Goal: Information Seeking & Learning: Find specific page/section

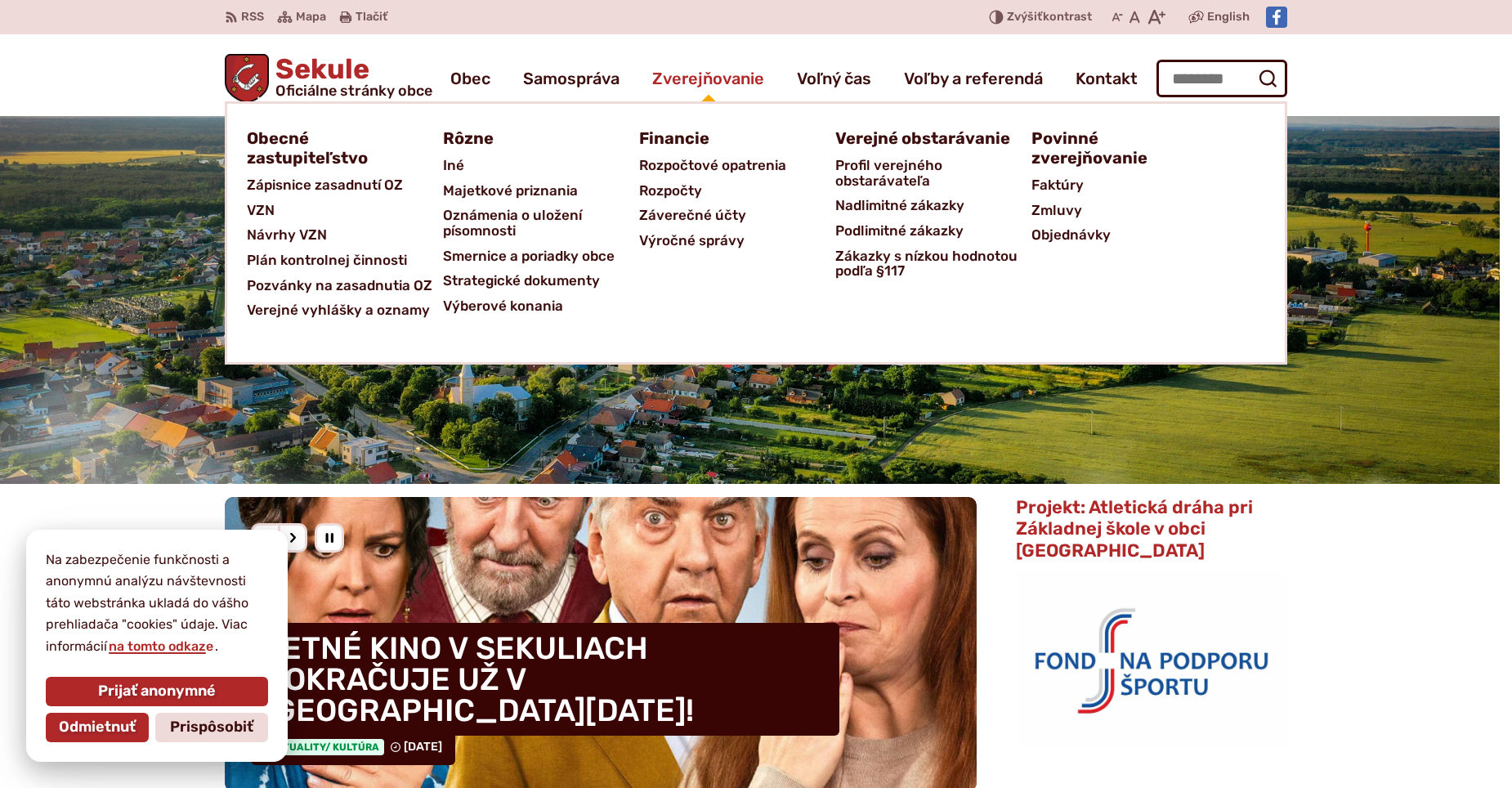
click at [732, 81] on span "Zverejňovanie" at bounding box center [707, 78] width 112 height 46
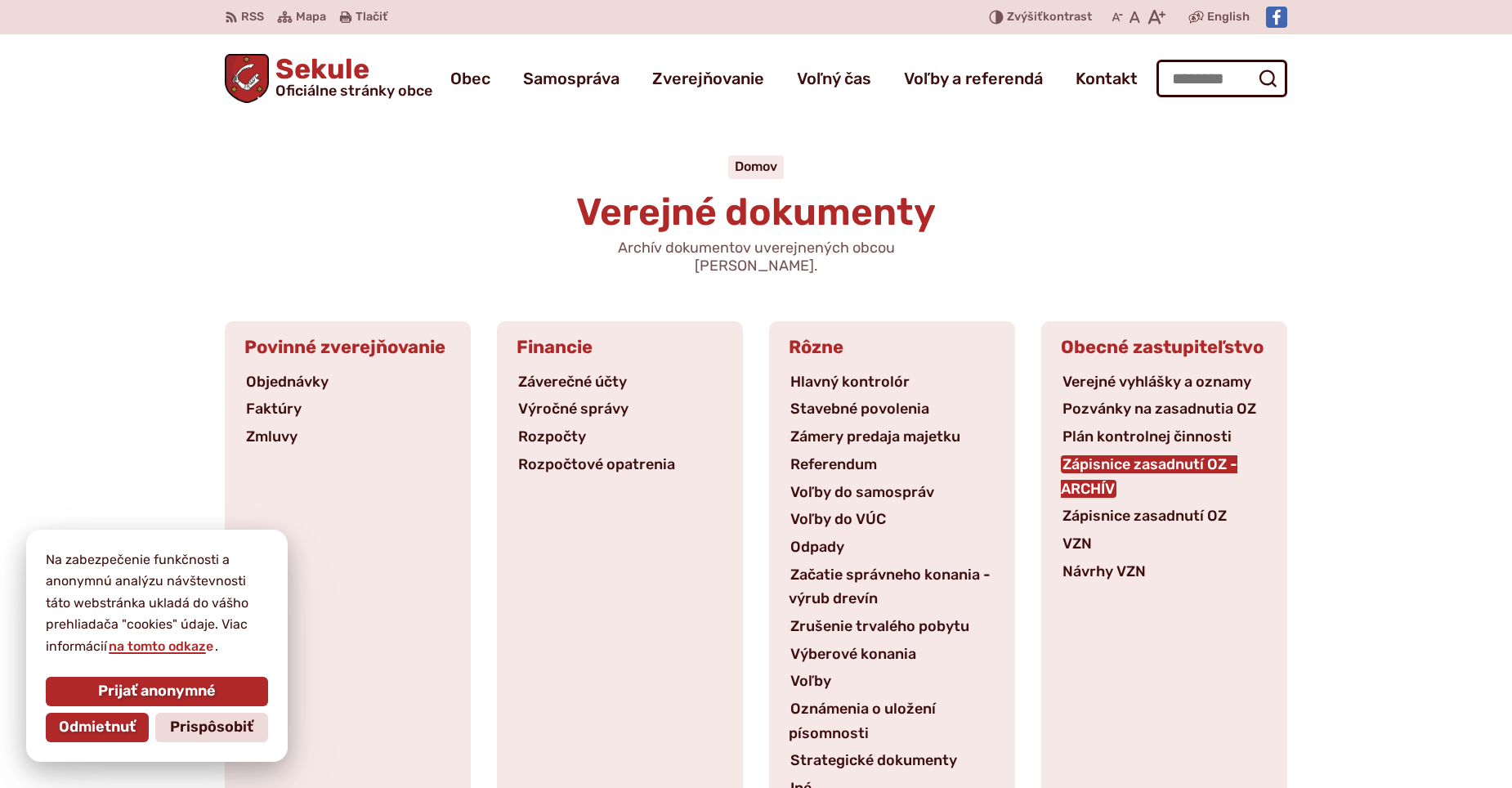
click at [1100, 455] on link "Zápisnice zasadnutí OZ - ARCHÍV" at bounding box center [1148, 476] width 177 height 42
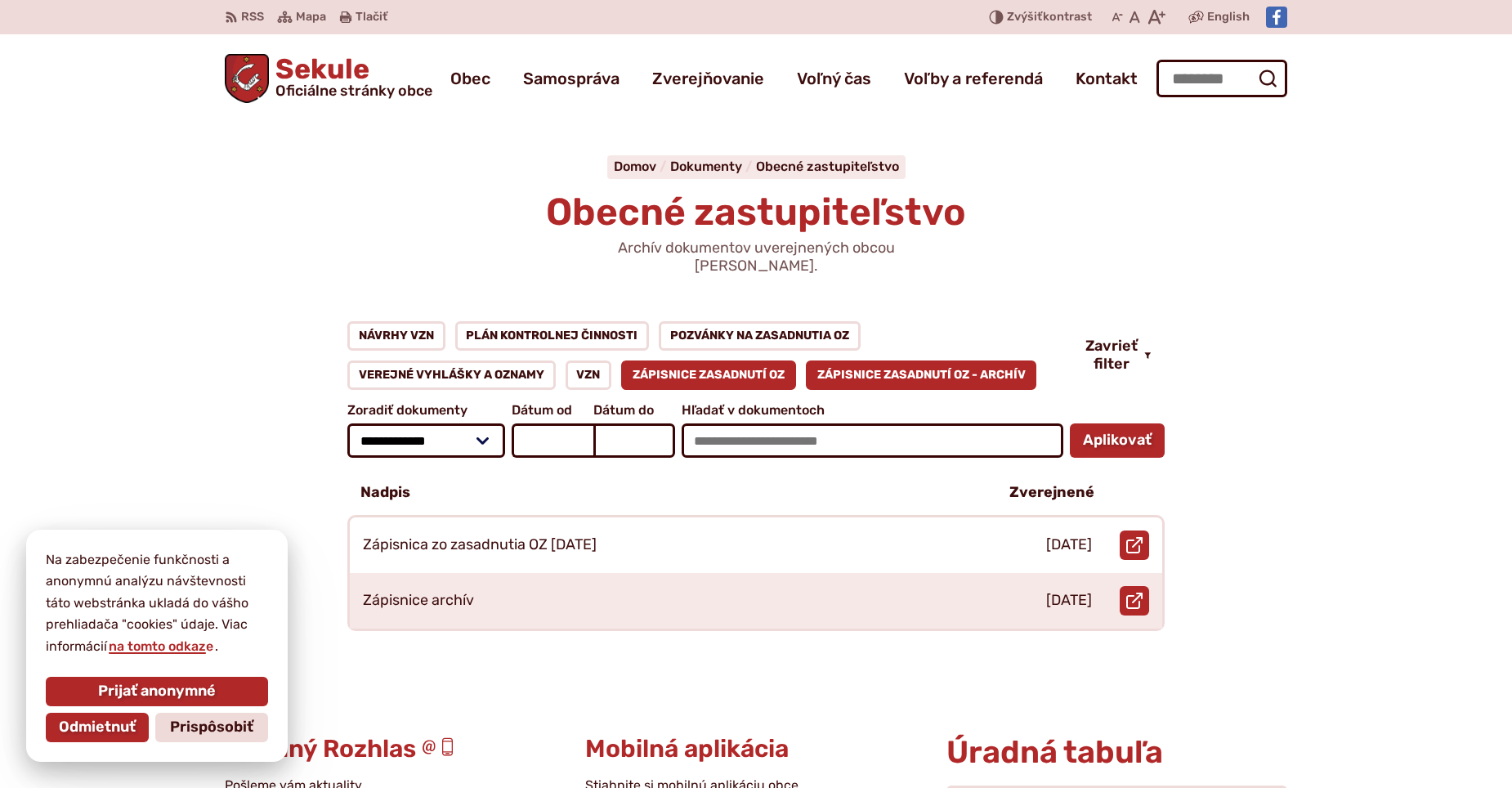
click at [745, 360] on link "Zápisnice zasadnutí OZ" at bounding box center [708, 374] width 175 height 29
